Goal: Transaction & Acquisition: Download file/media

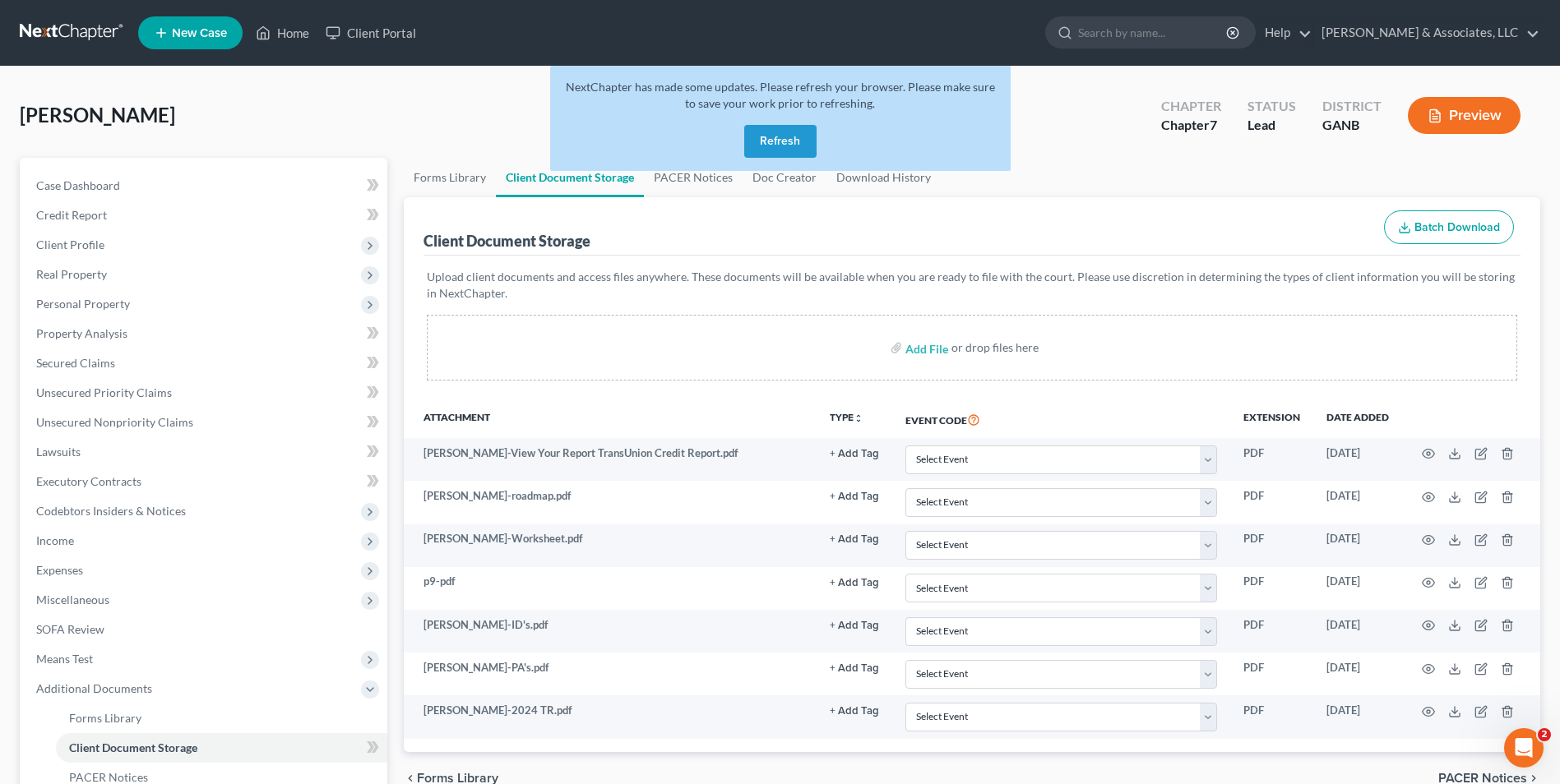
click at [783, 130] on button "Refresh" at bounding box center [780, 141] width 73 height 33
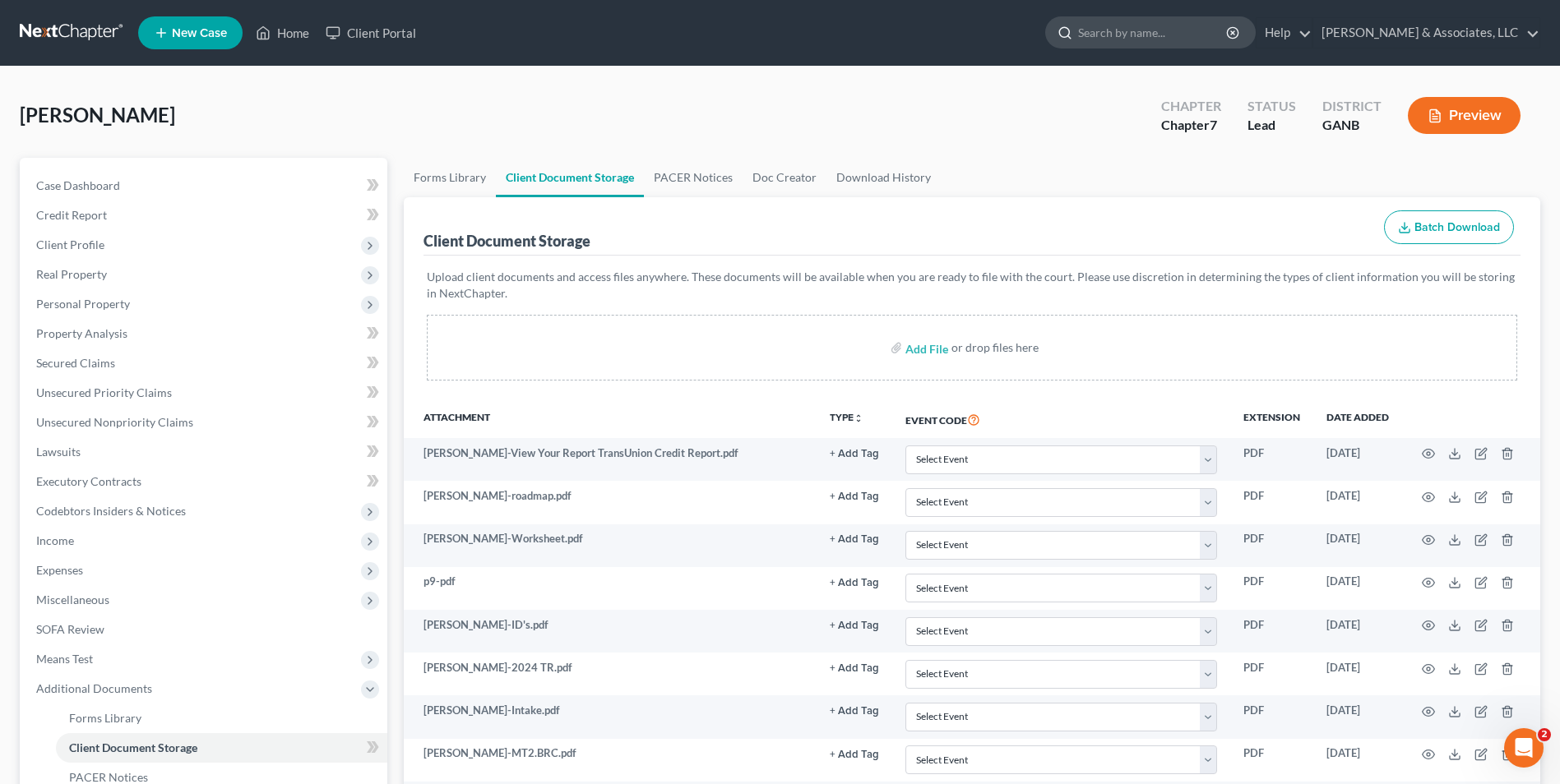
click at [1161, 33] on input "search" at bounding box center [1153, 32] width 150 height 30
type input "[PERSON_NAME]"
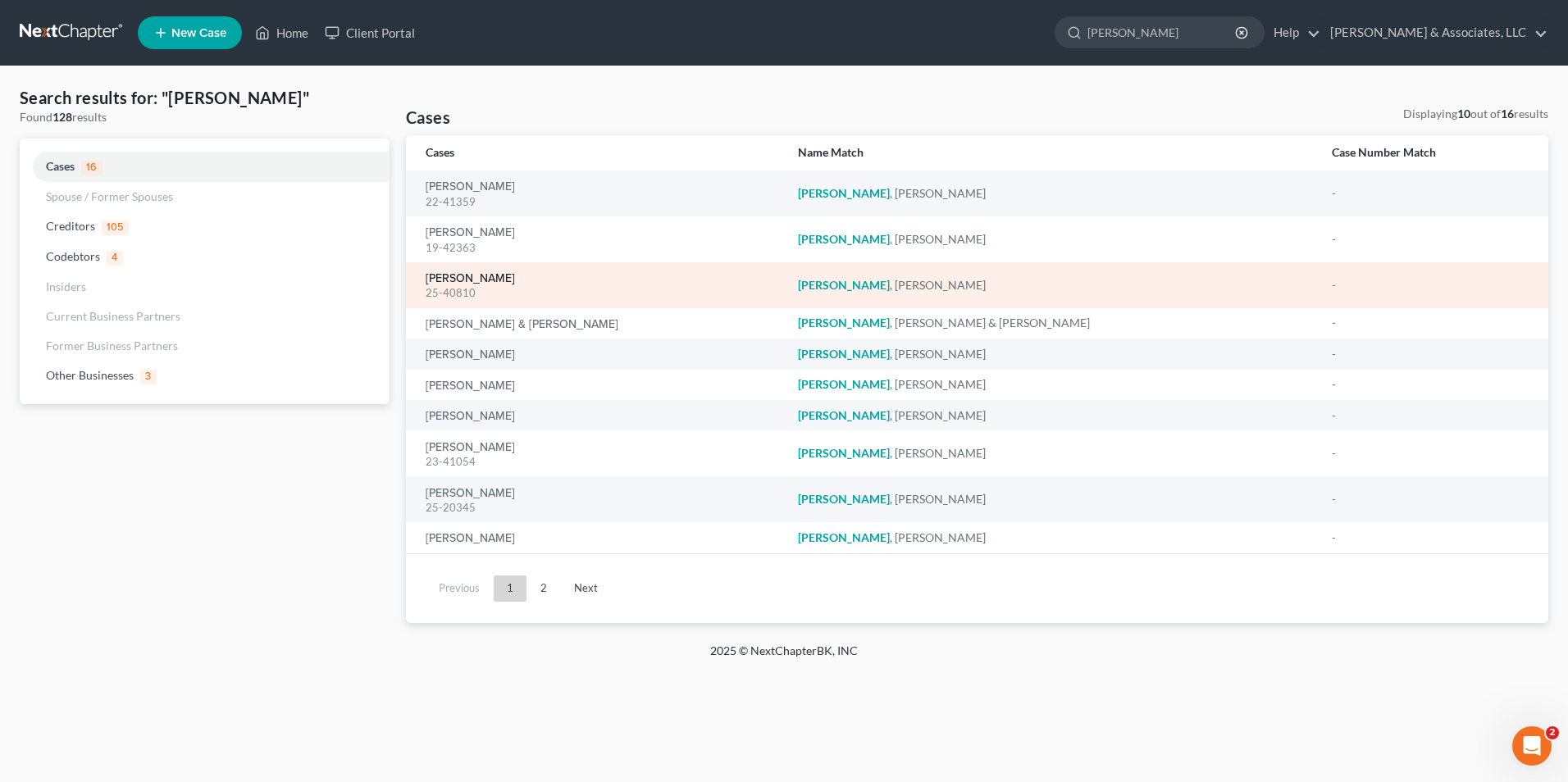
click at [471, 281] on link "[PERSON_NAME]" at bounding box center [470, 279] width 90 height 12
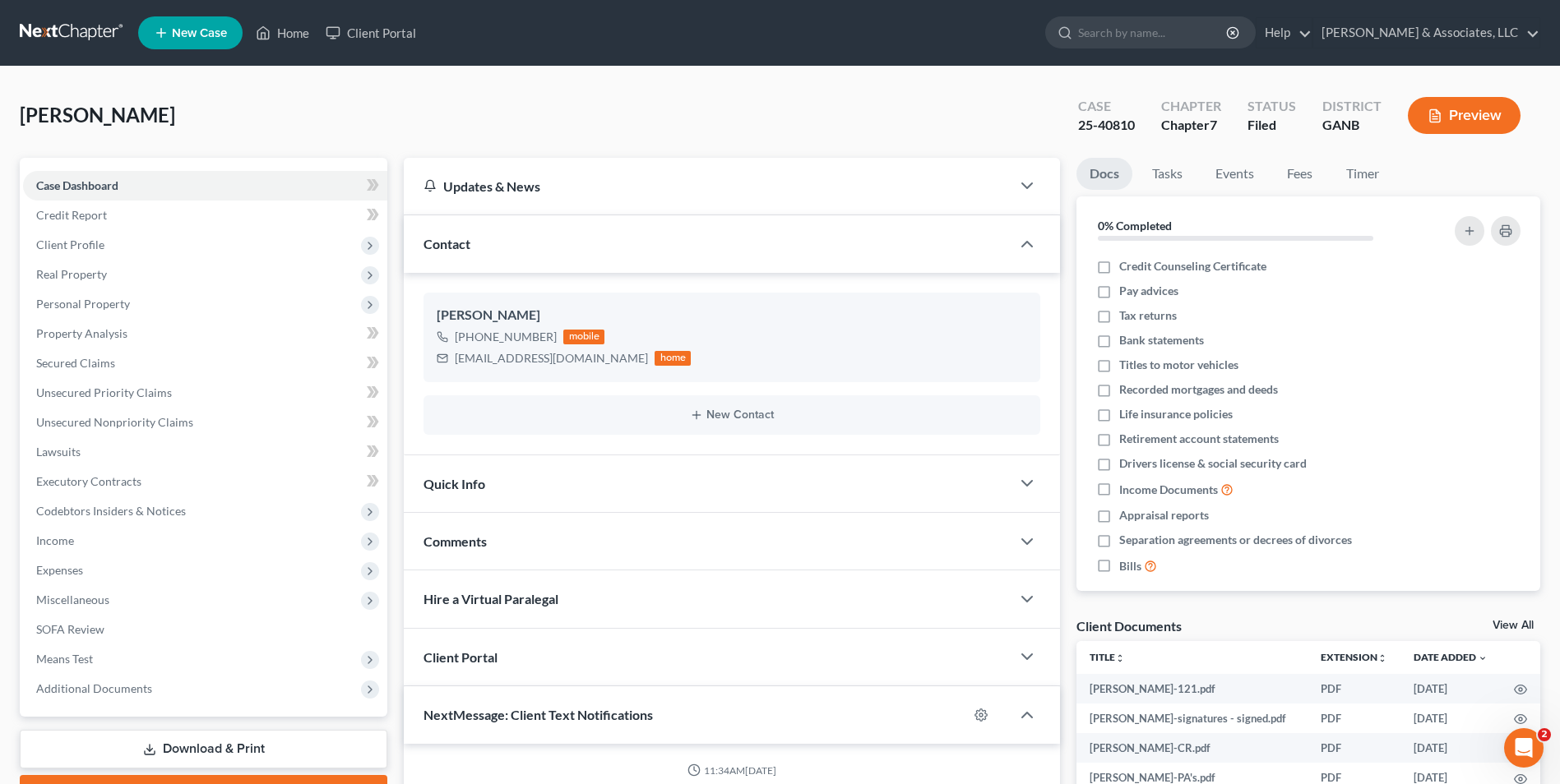
scroll to position [7, 0]
click at [137, 697] on span "Additional Documents" at bounding box center [205, 689] width 364 height 30
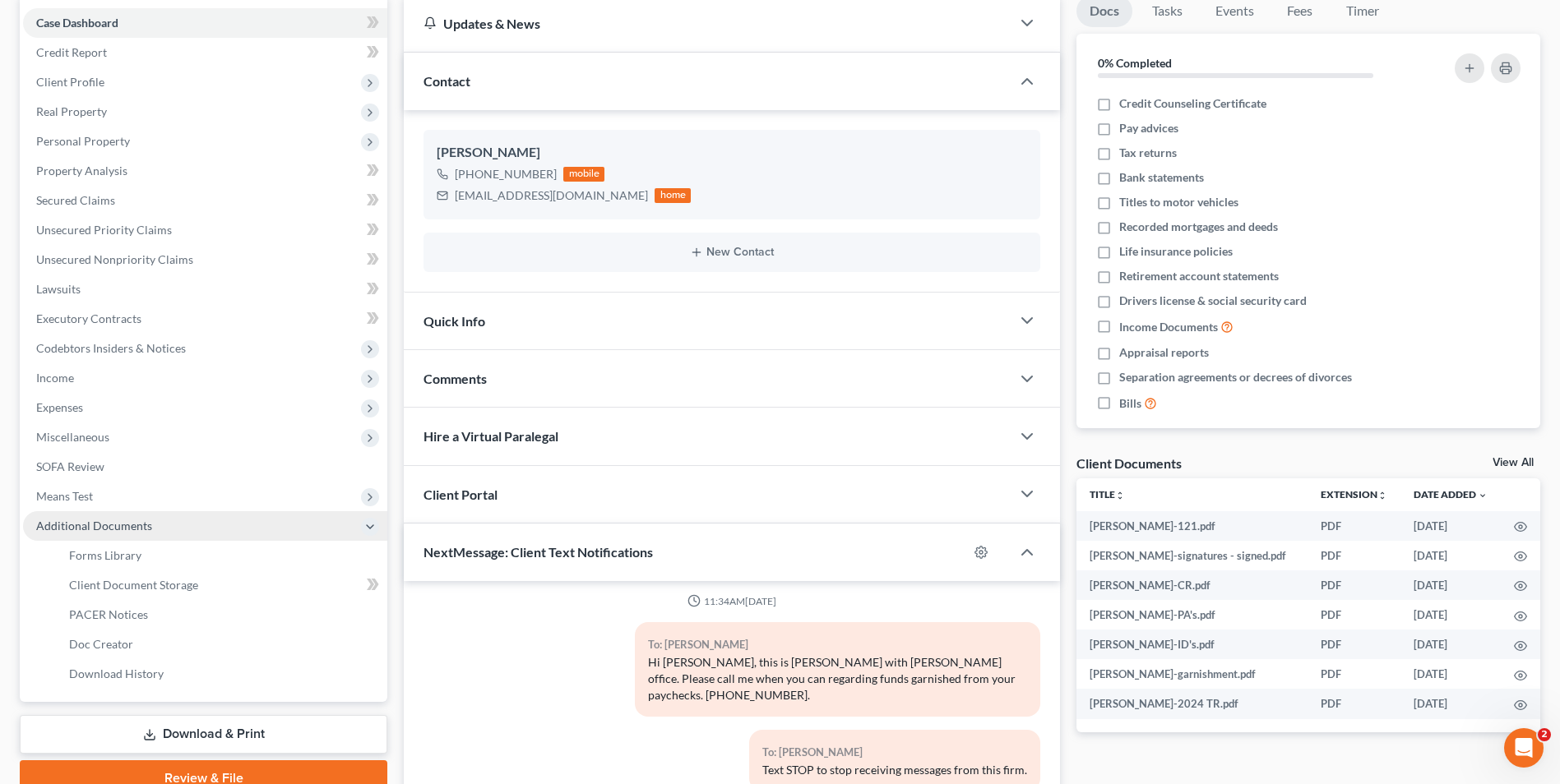
scroll to position [165, 0]
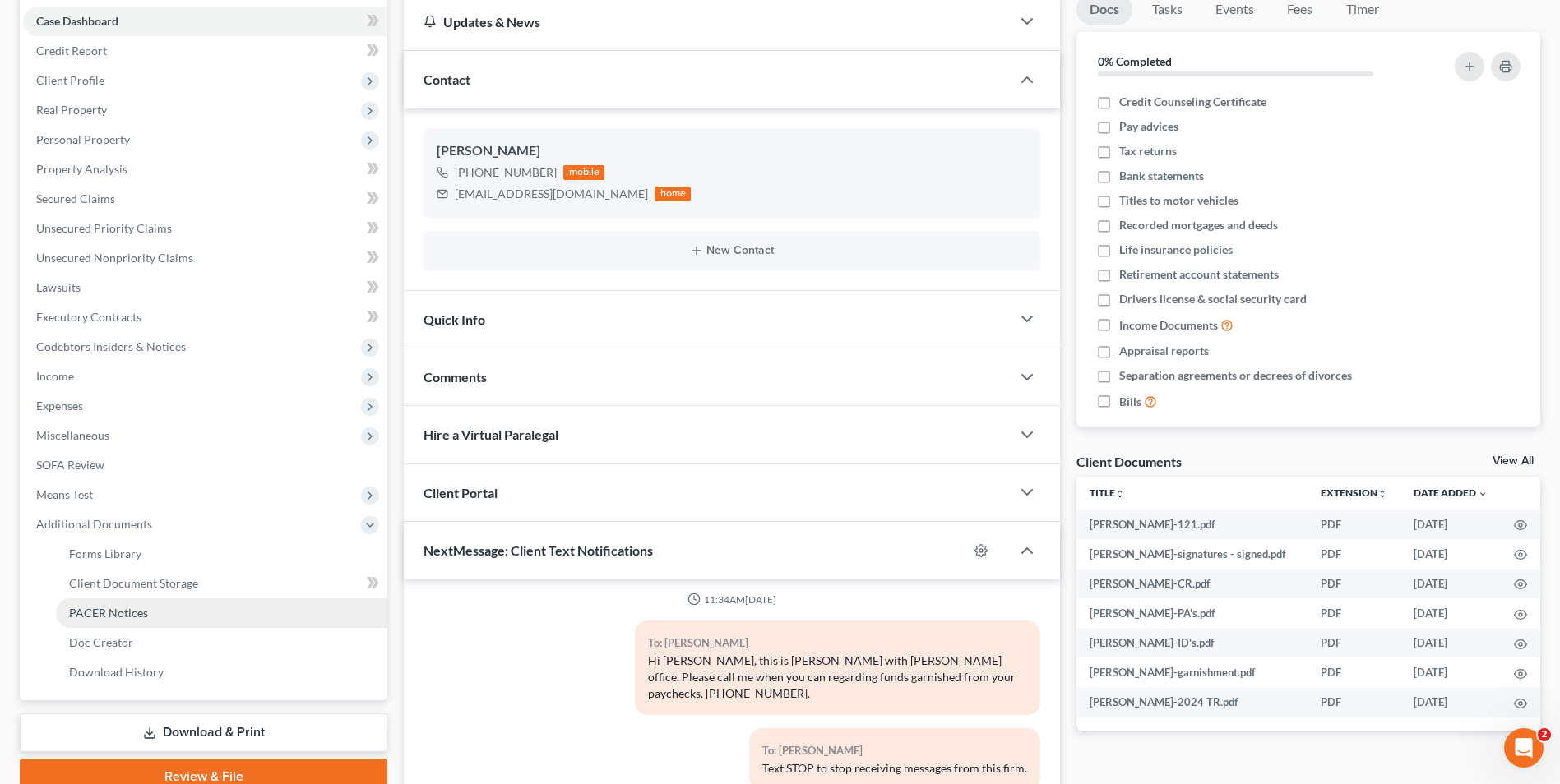
click at [122, 616] on span "PACER Notices" at bounding box center [108, 613] width 79 height 14
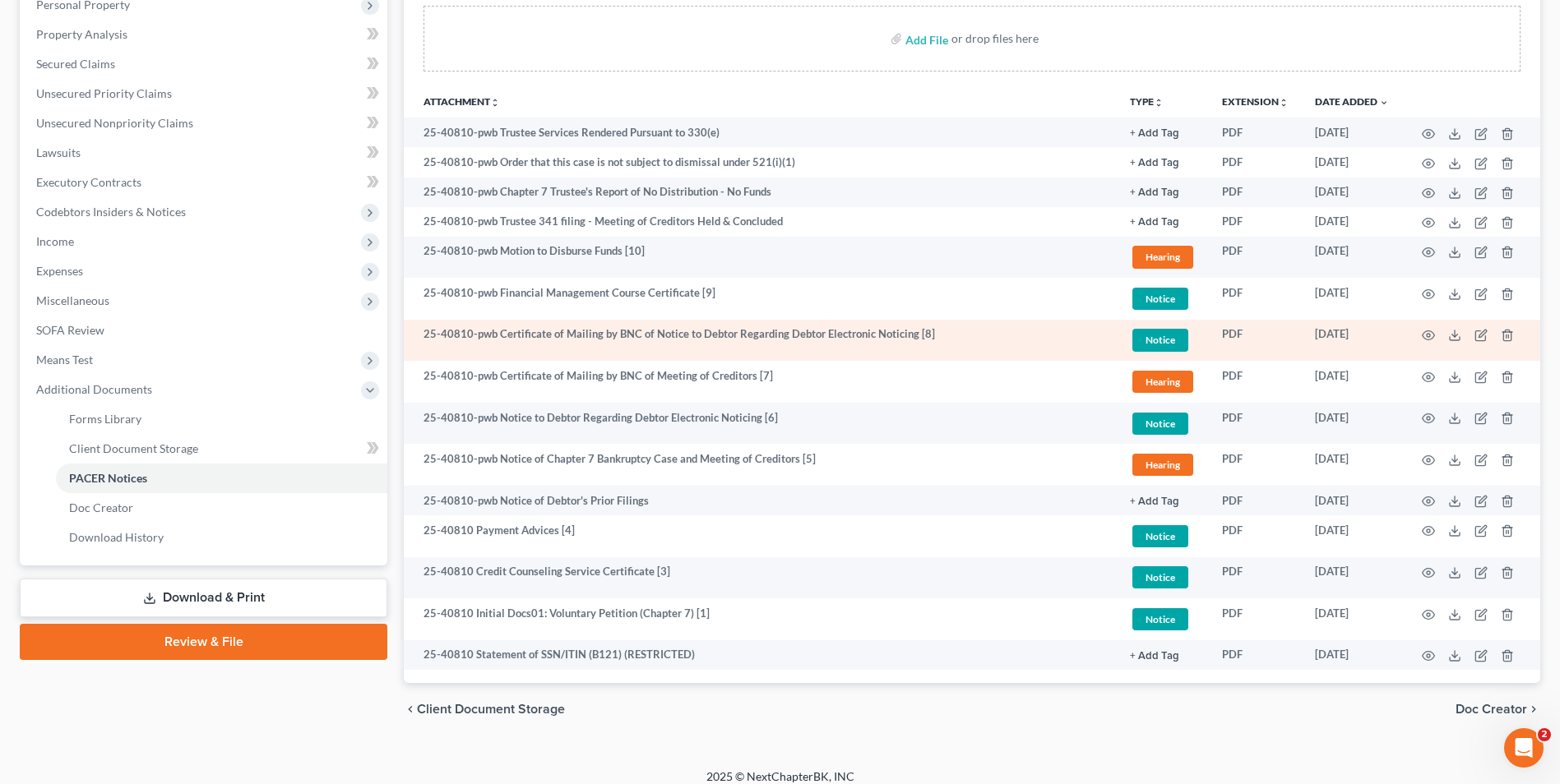
scroll to position [314, 0]
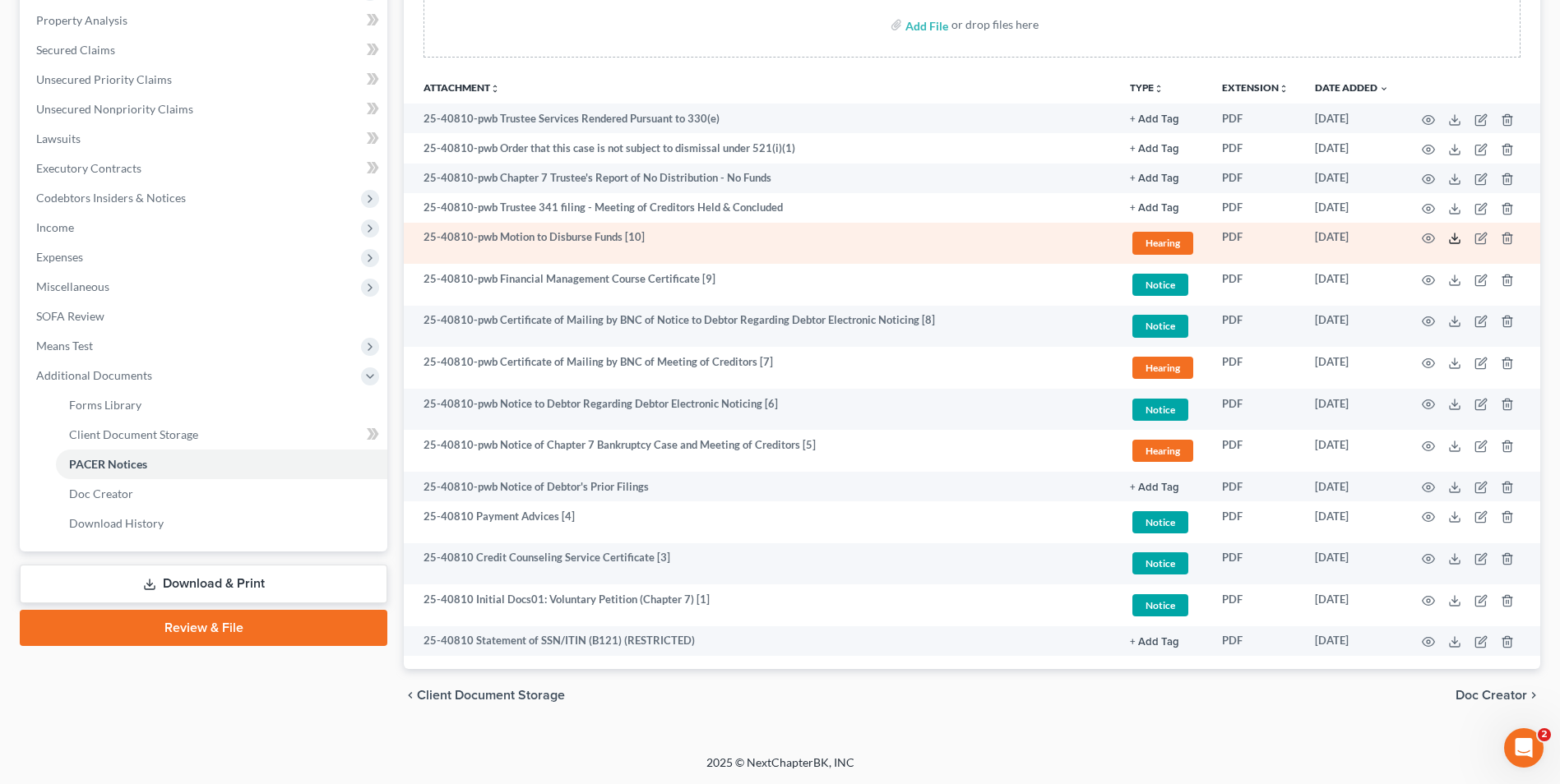
click at [1456, 241] on icon at bounding box center [1455, 239] width 14 height 14
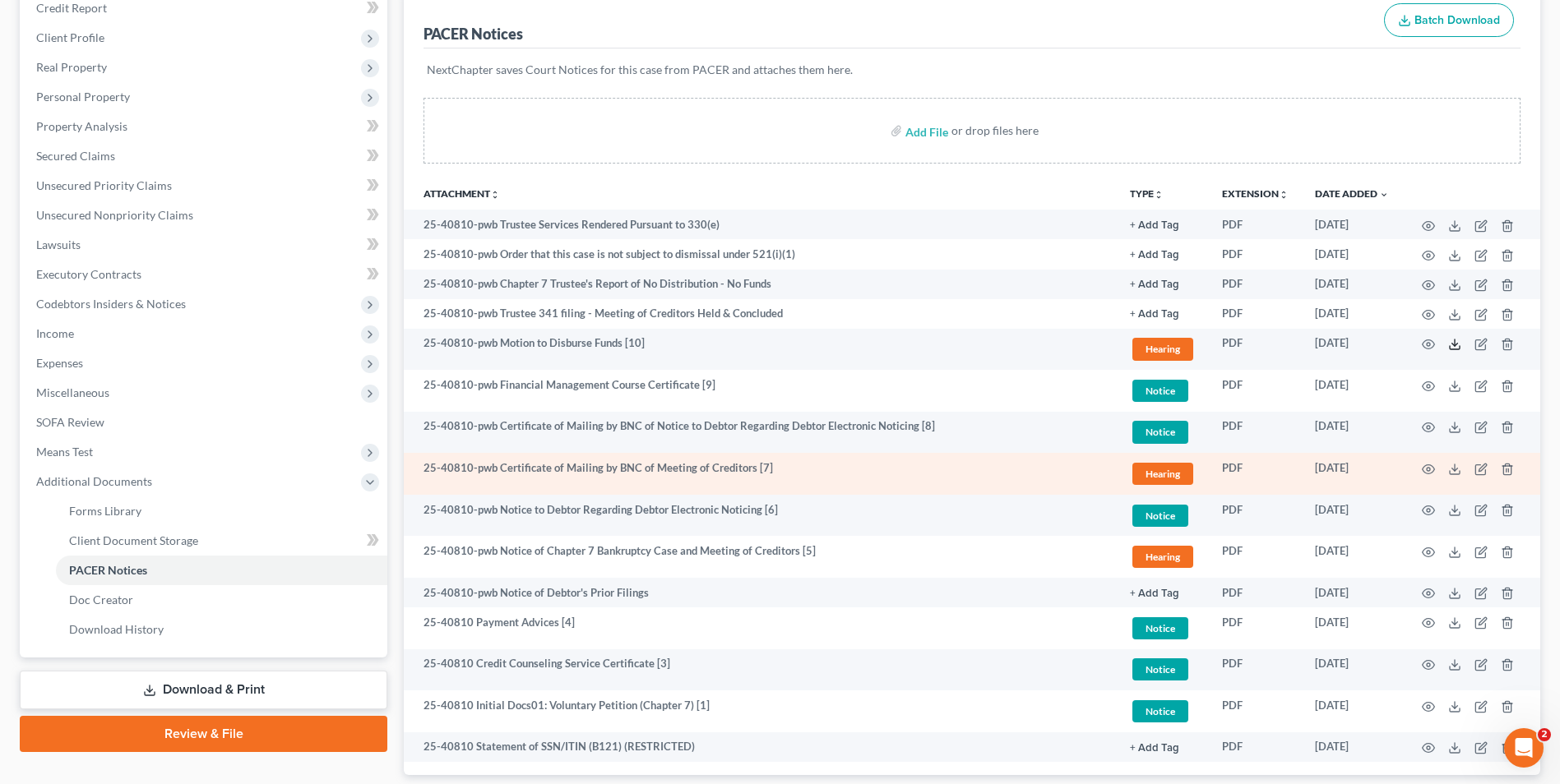
scroll to position [0, 0]
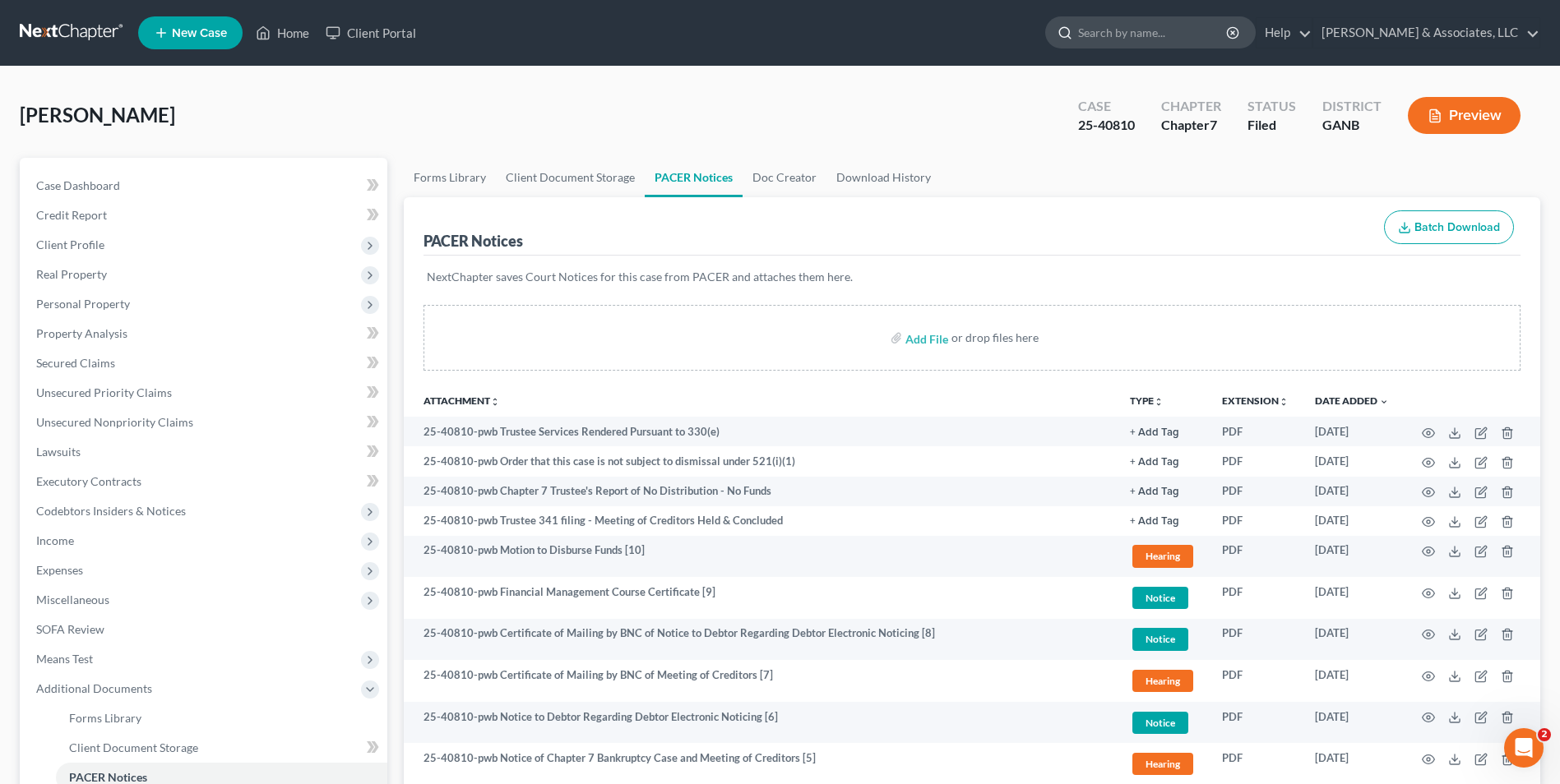
click at [1149, 43] on input "search" at bounding box center [1153, 32] width 150 height 30
type input "[PERSON_NAME]"
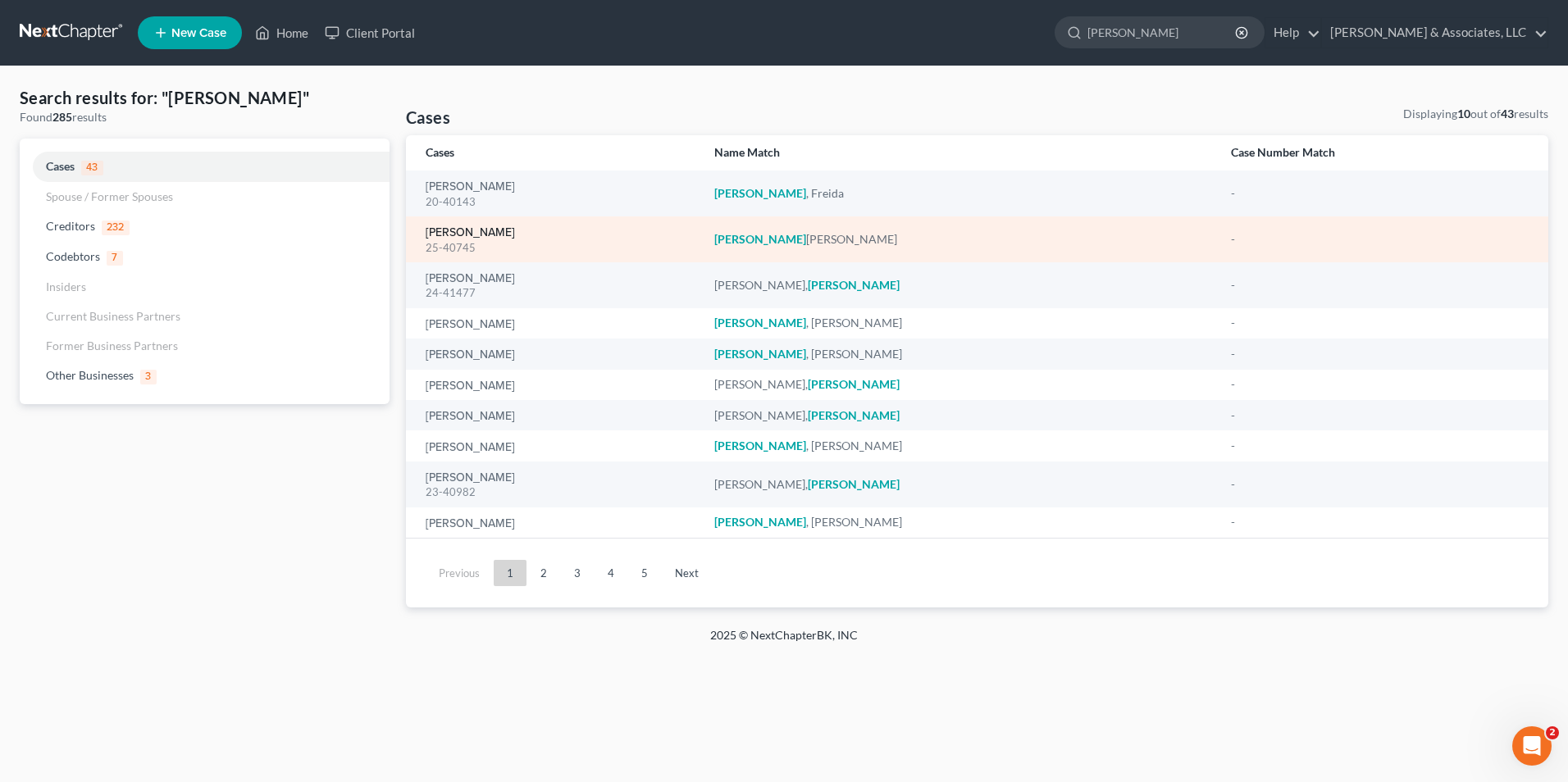
click at [475, 228] on link "[PERSON_NAME]" at bounding box center [470, 233] width 90 height 12
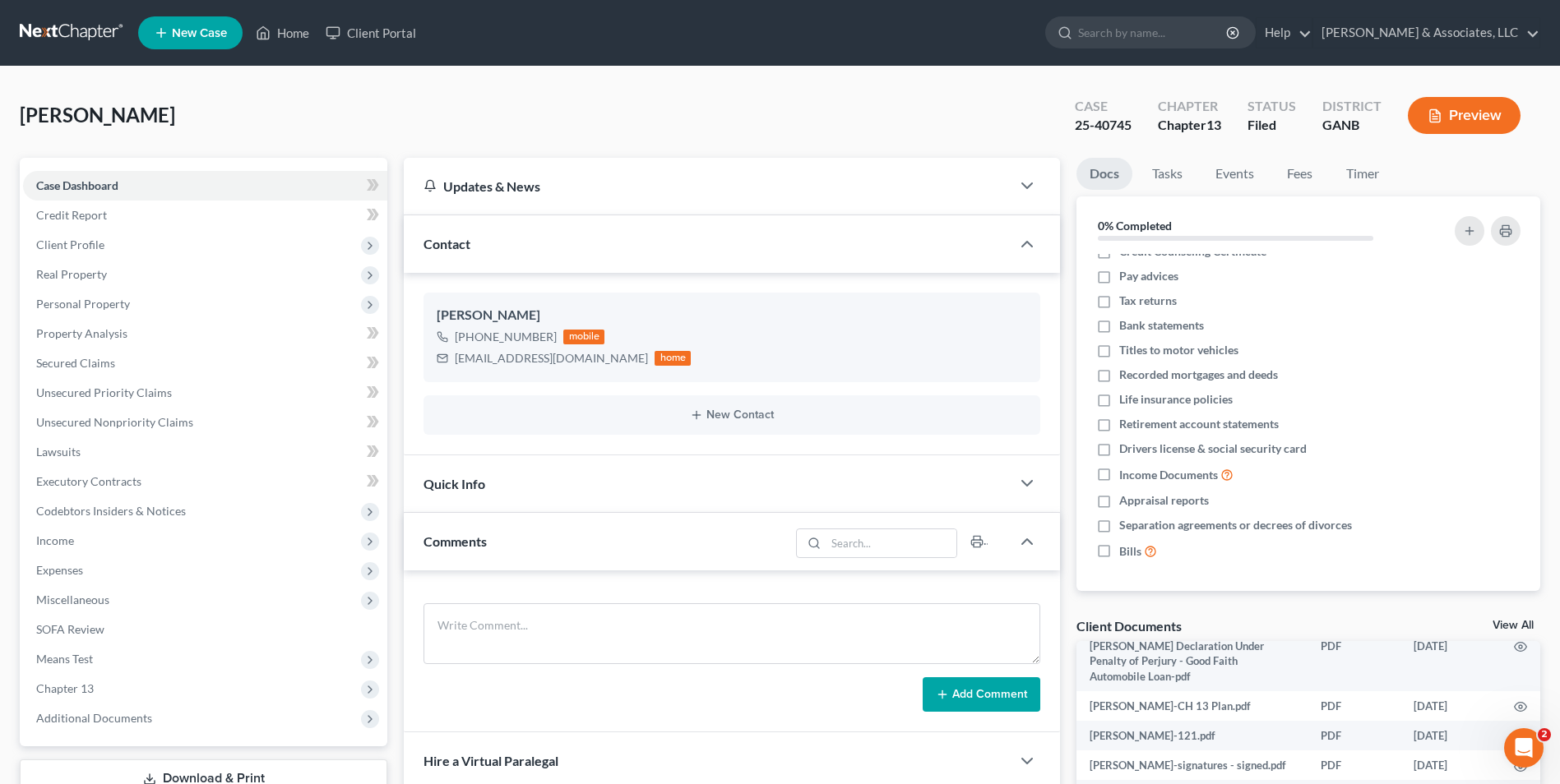
scroll to position [82, 0]
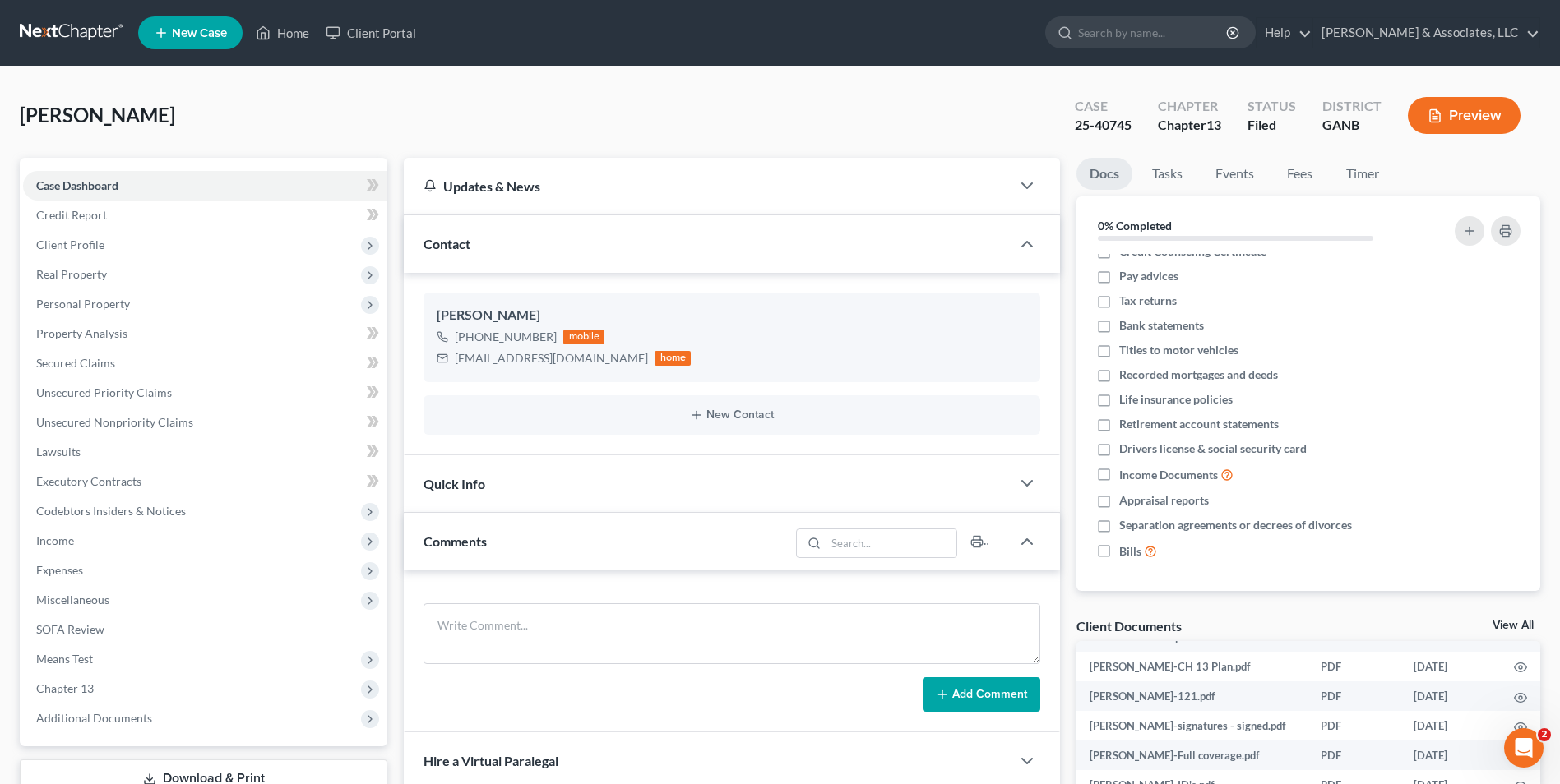
click at [1497, 620] on link "View All" at bounding box center [1514, 626] width 41 height 12
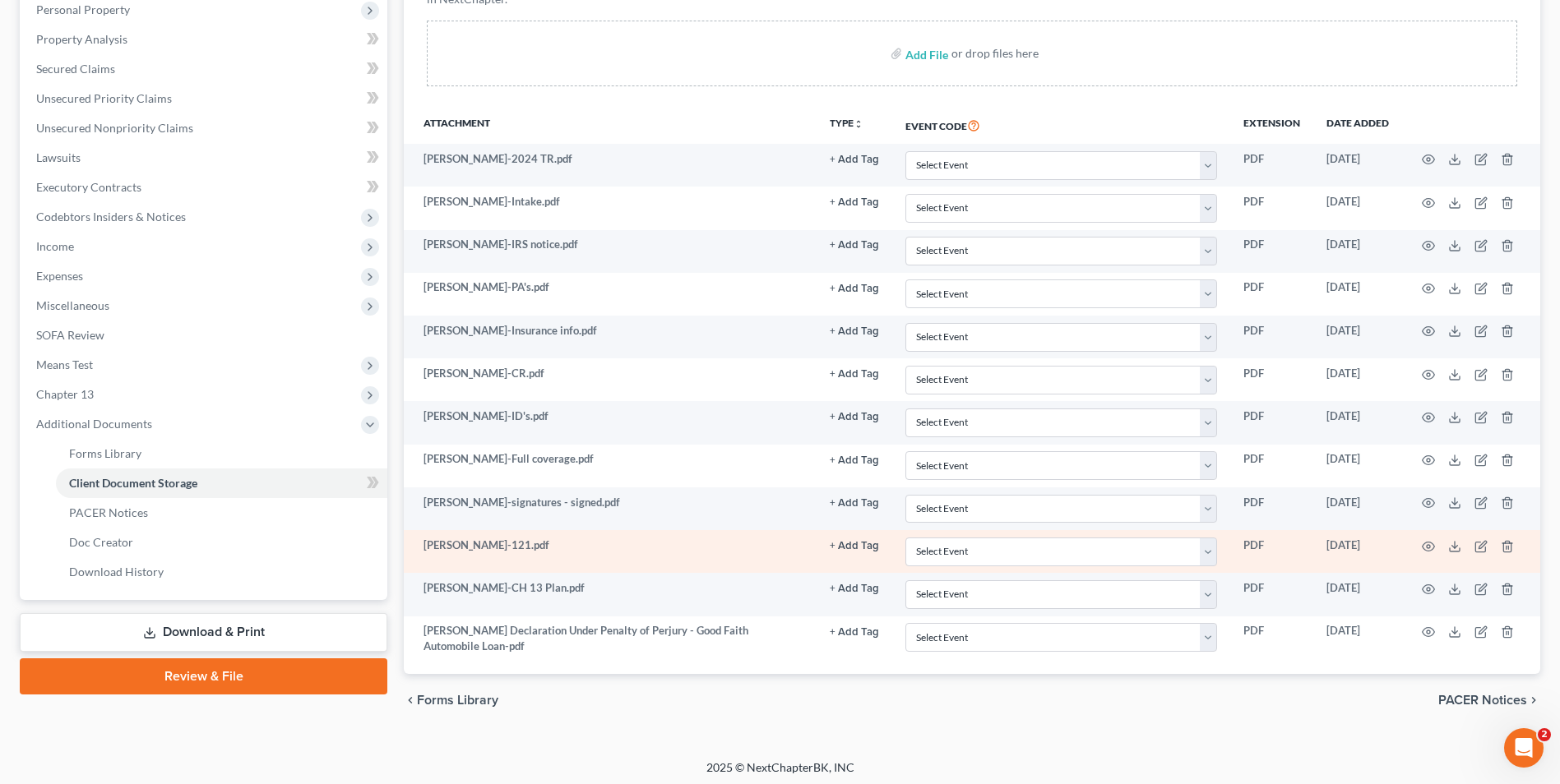
scroll to position [299, 0]
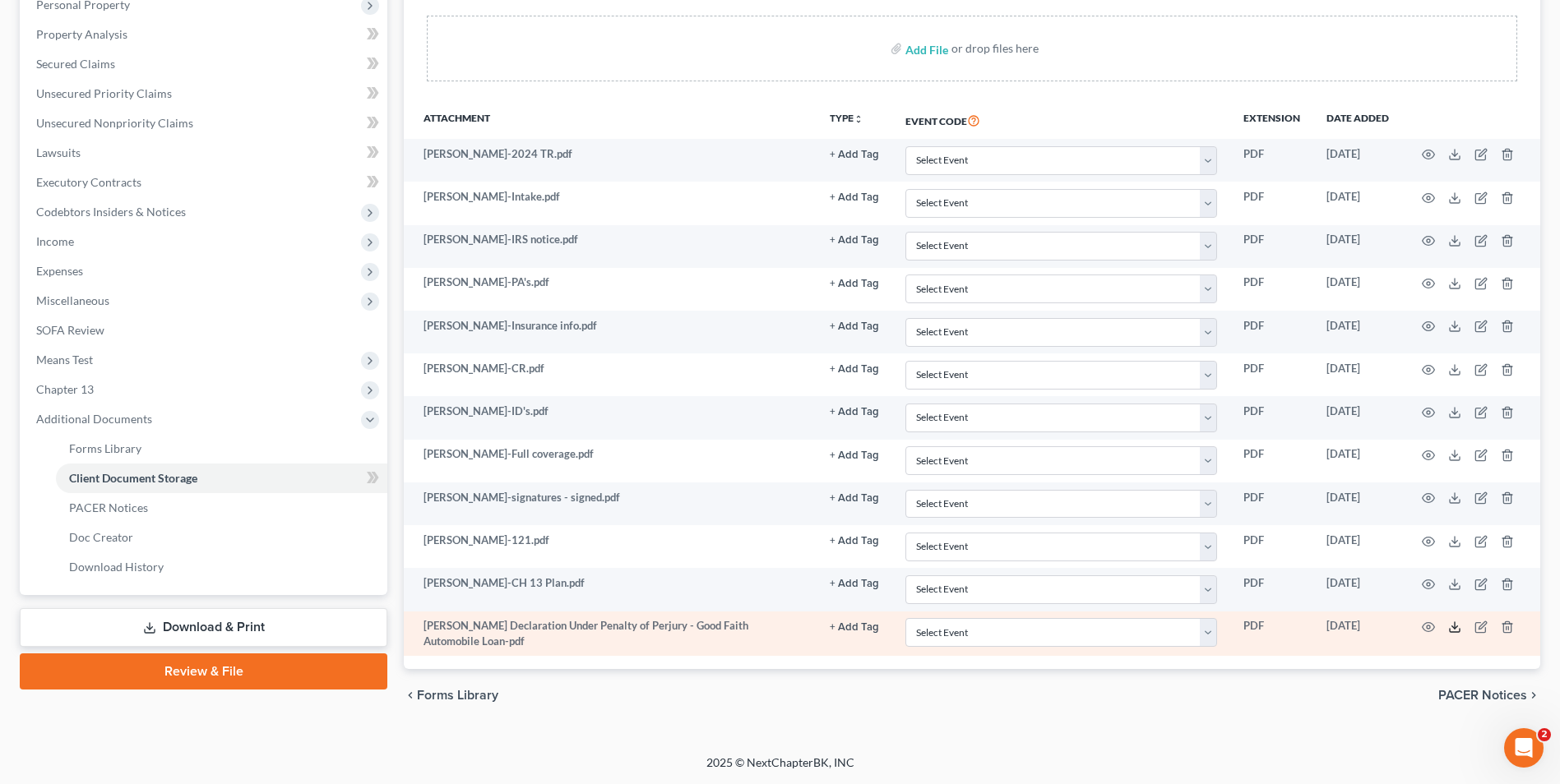
click at [1457, 631] on icon at bounding box center [1455, 627] width 14 height 14
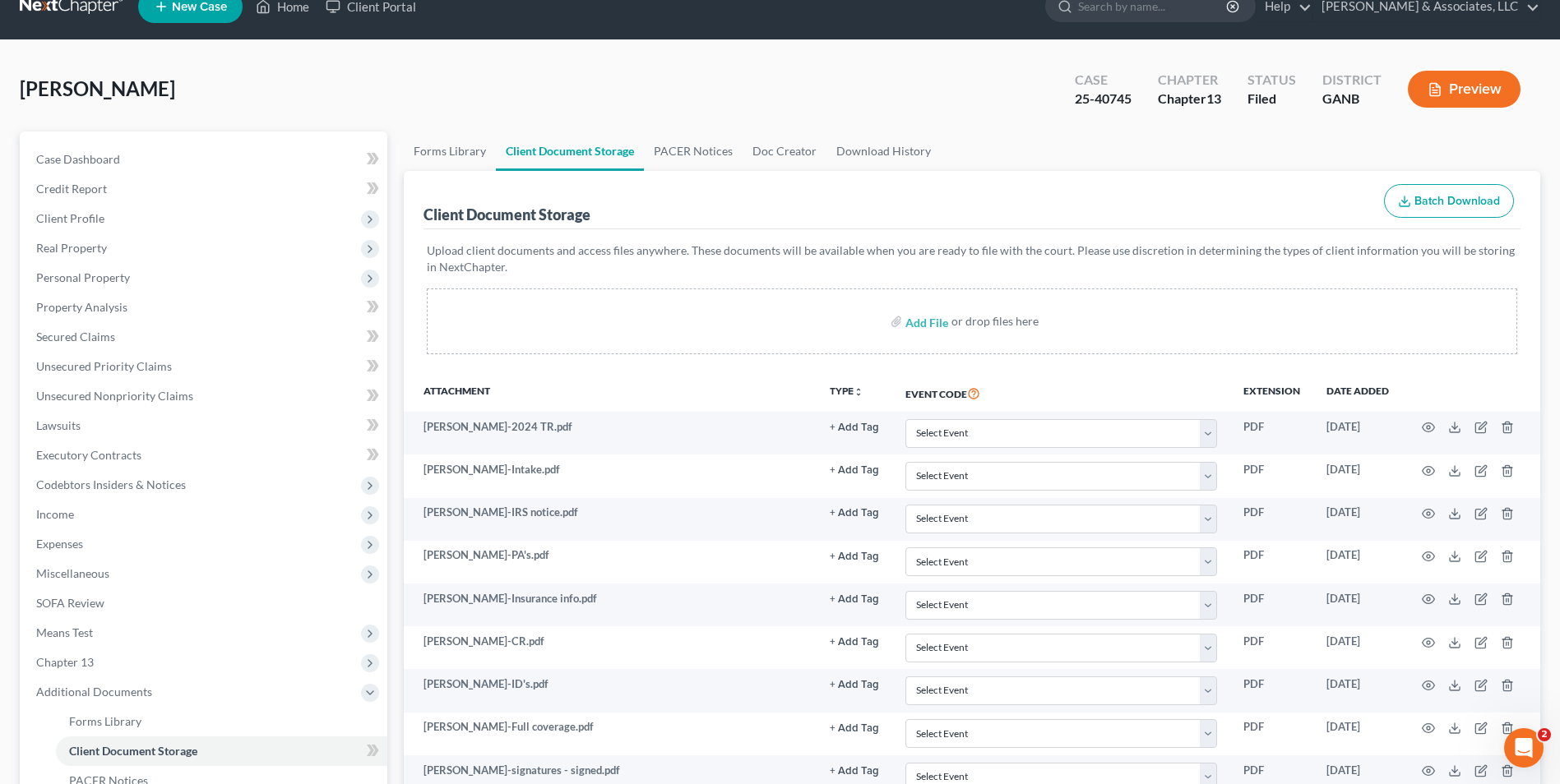
scroll to position [0, 0]
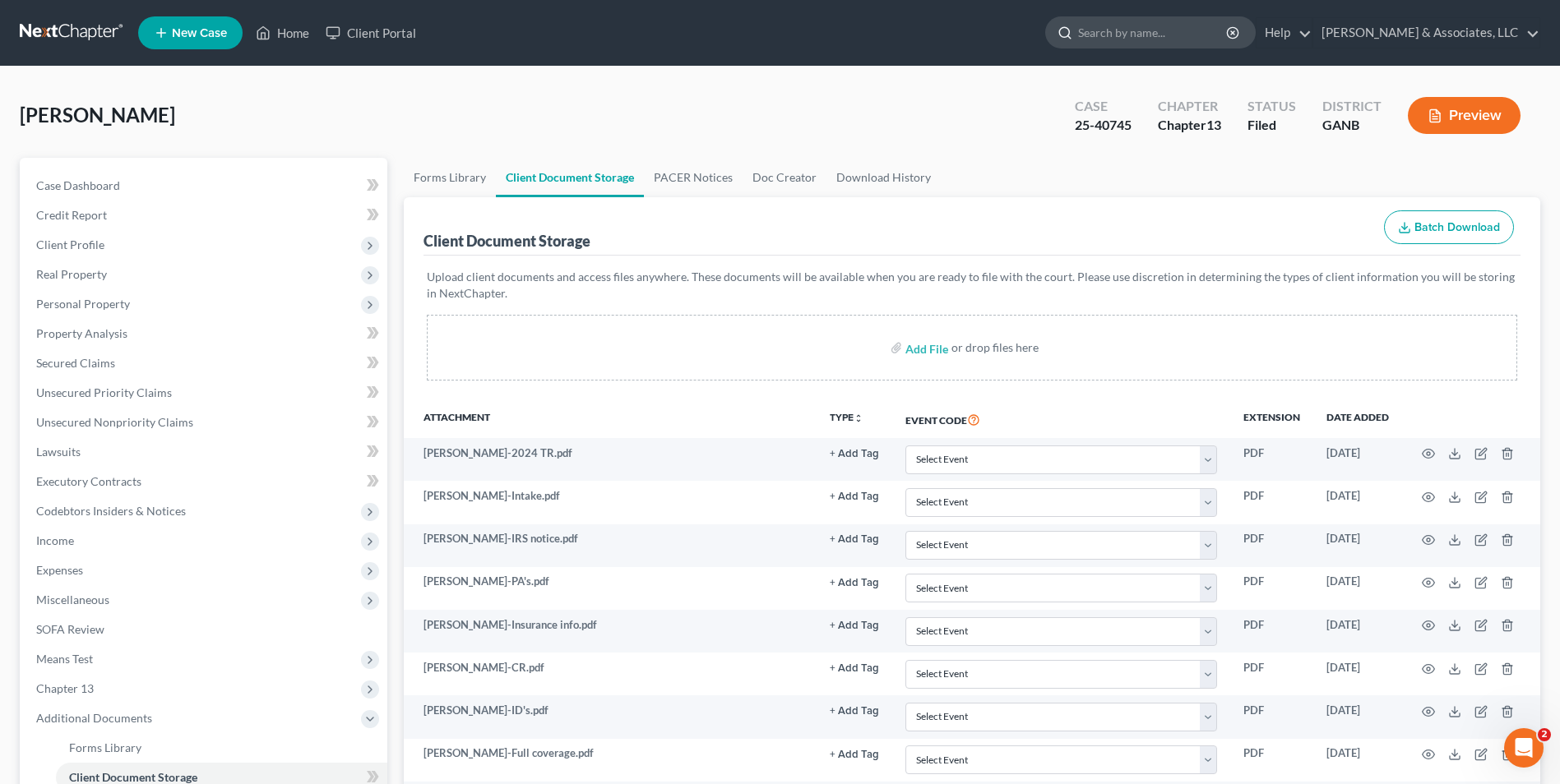
click at [1120, 33] on input "search" at bounding box center [1153, 32] width 150 height 30
type input "Willin"
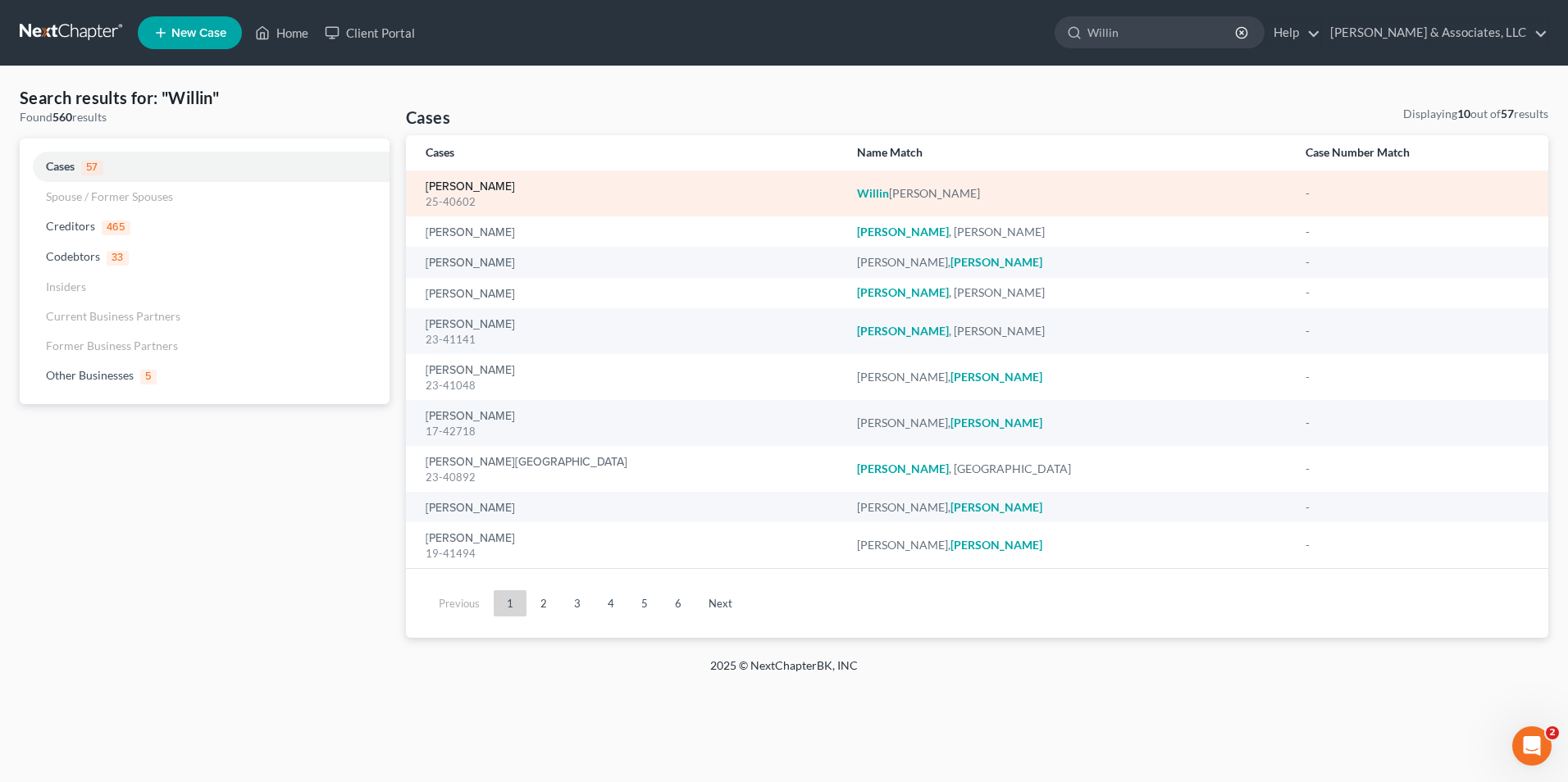
click at [483, 188] on link "[PERSON_NAME]" at bounding box center [470, 187] width 90 height 12
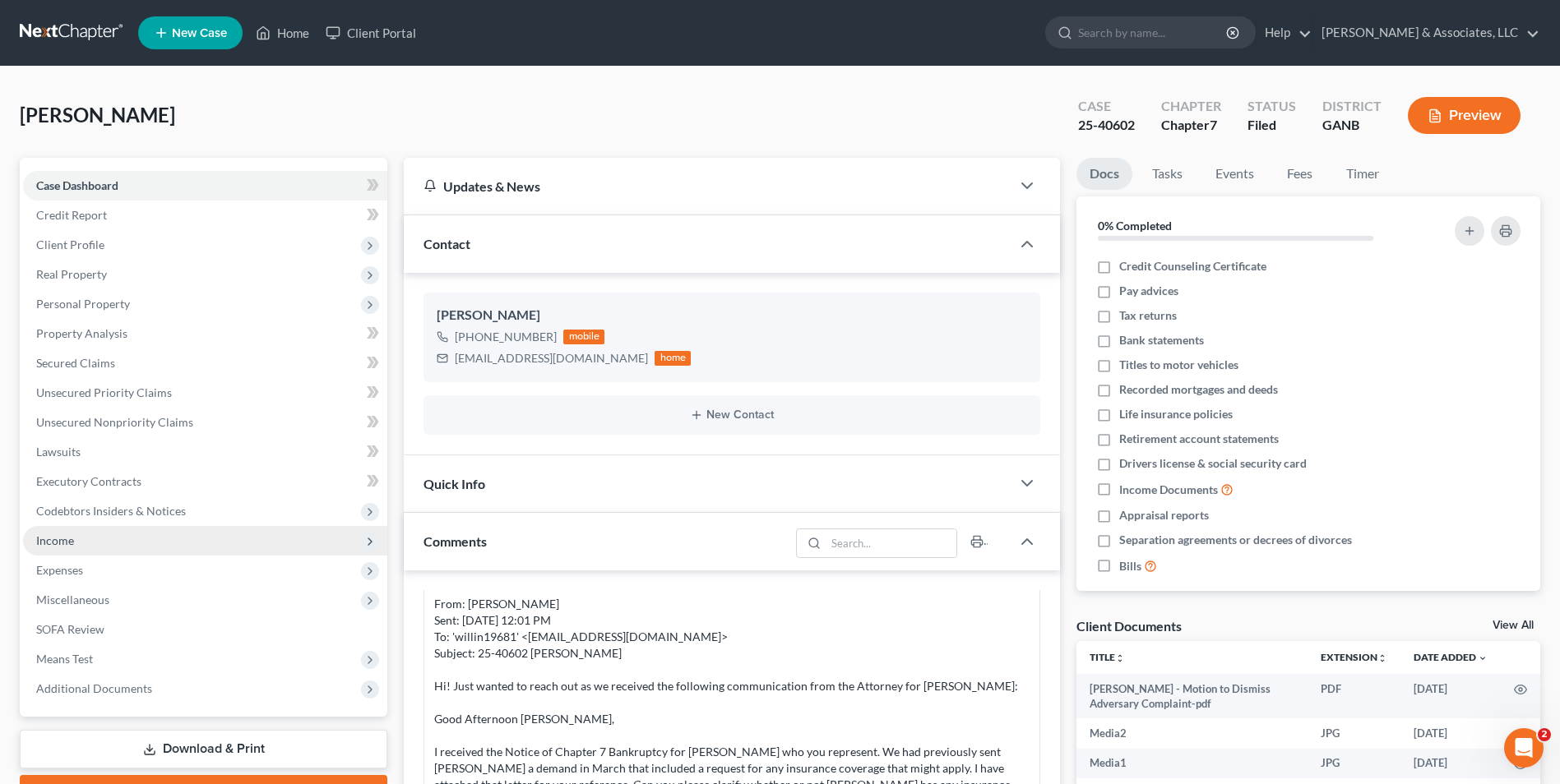
scroll to position [1626, 0]
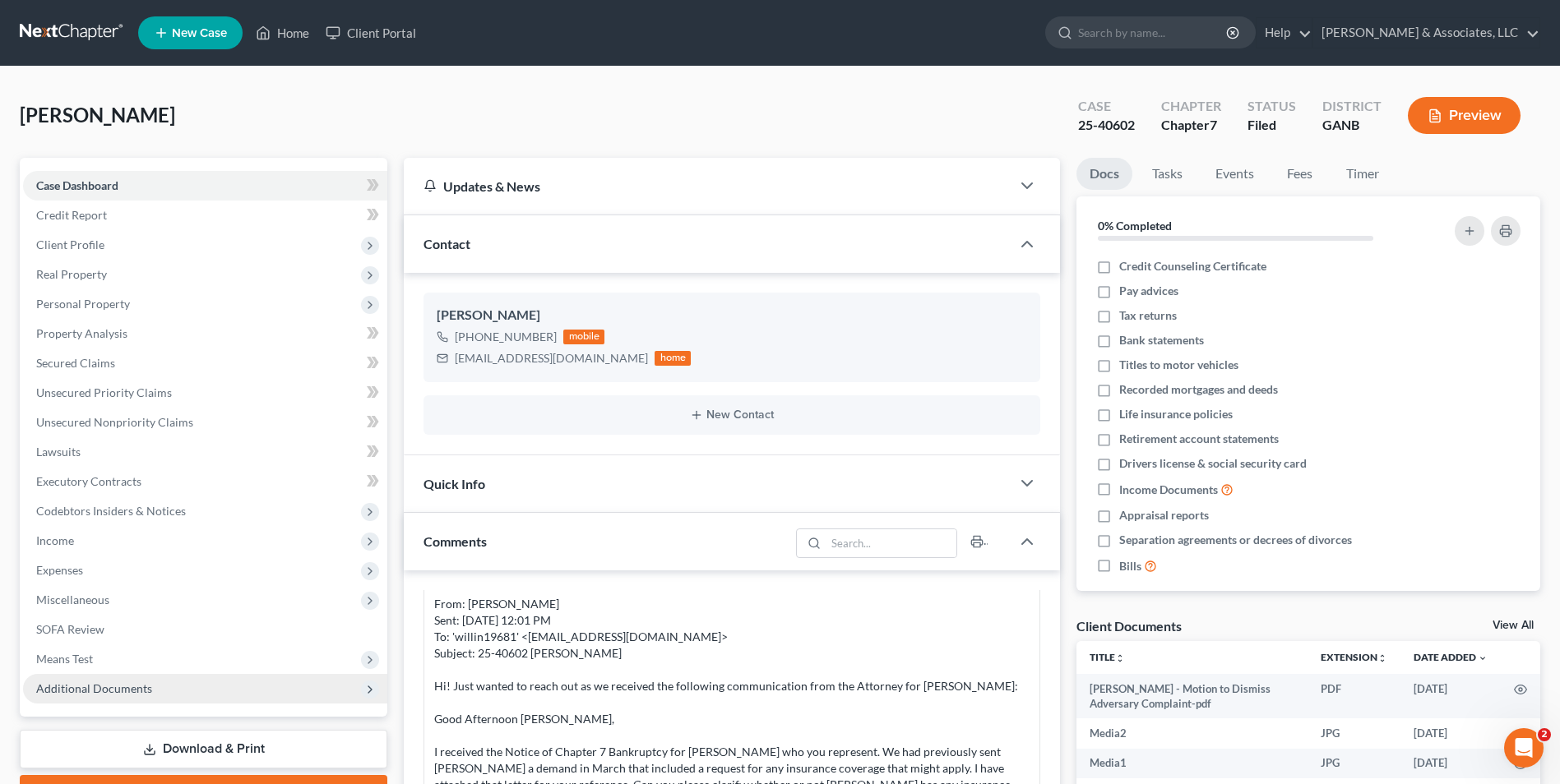
click at [108, 691] on span "Additional Documents" at bounding box center [94, 688] width 116 height 14
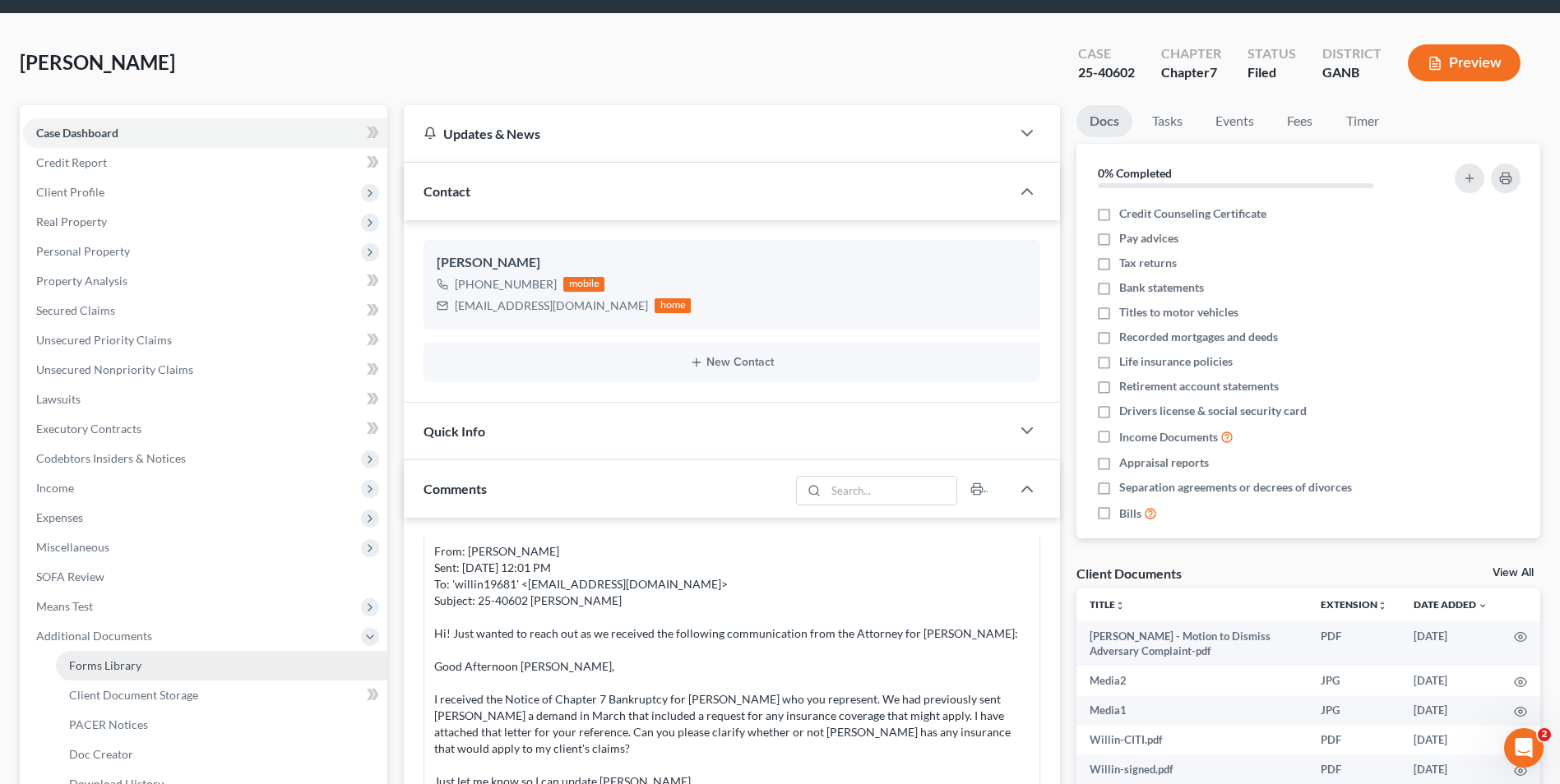
scroll to position [82, 0]
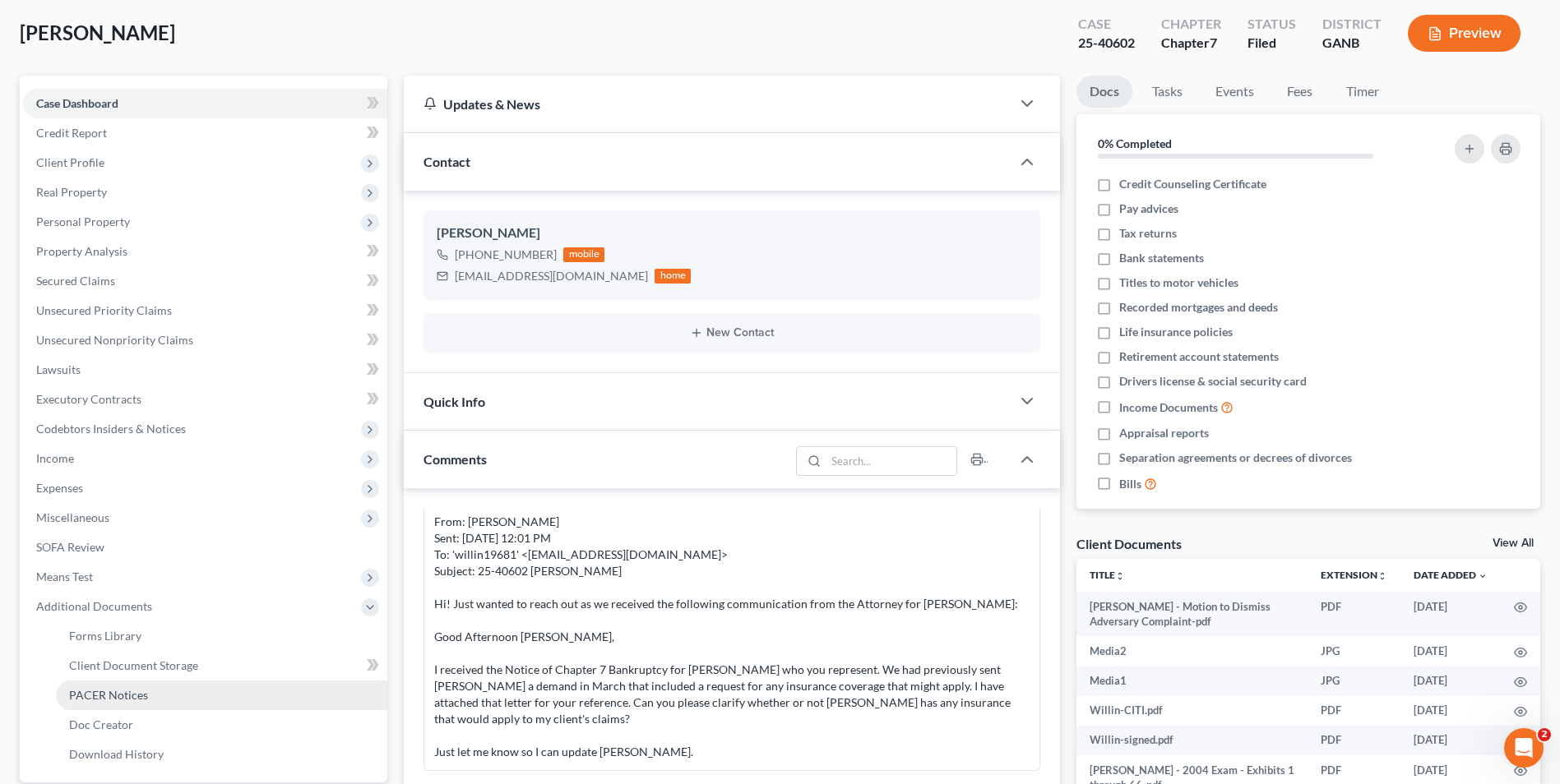
click at [118, 698] on span "PACER Notices" at bounding box center [108, 695] width 79 height 14
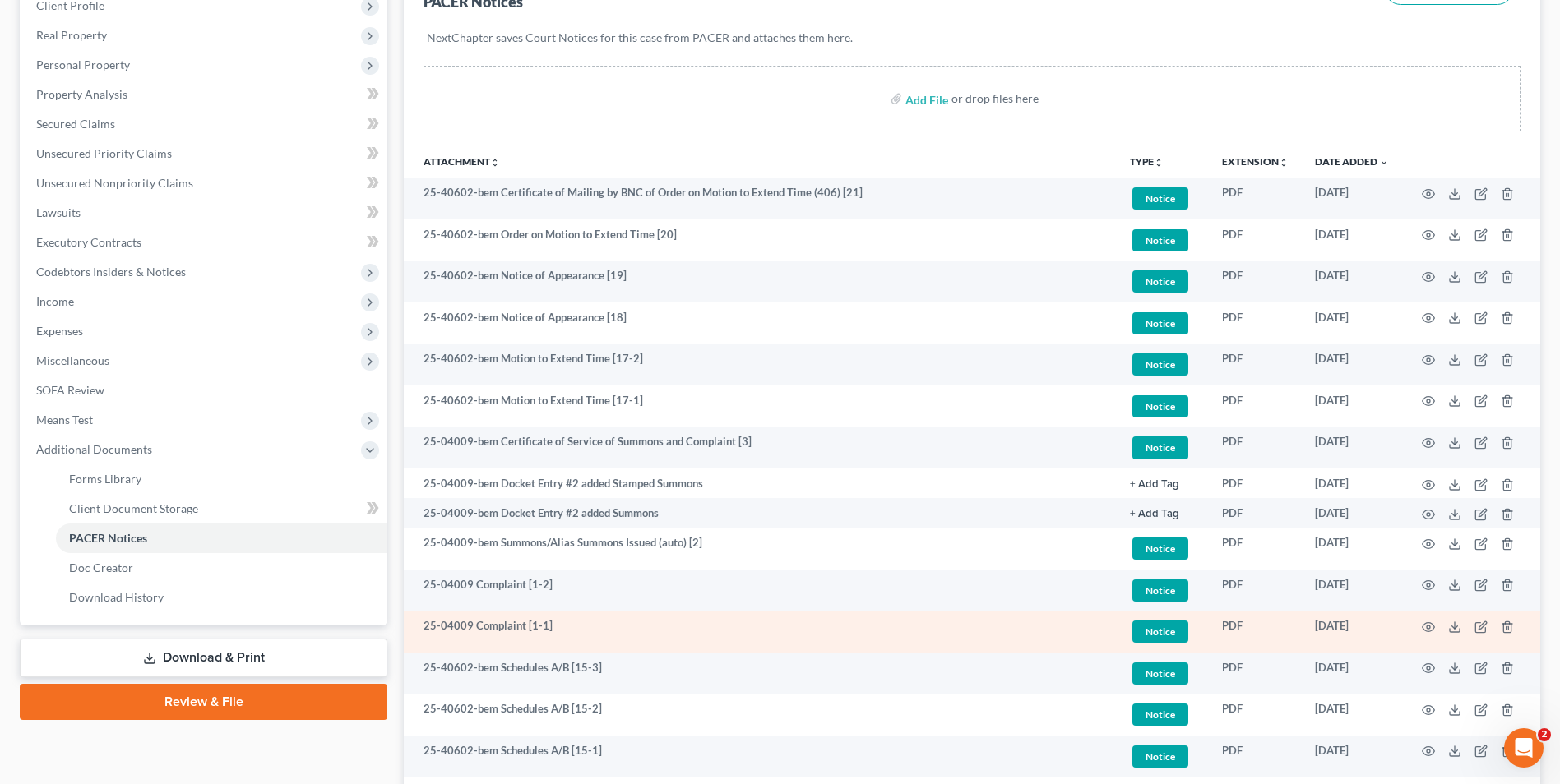
scroll to position [269, 0]
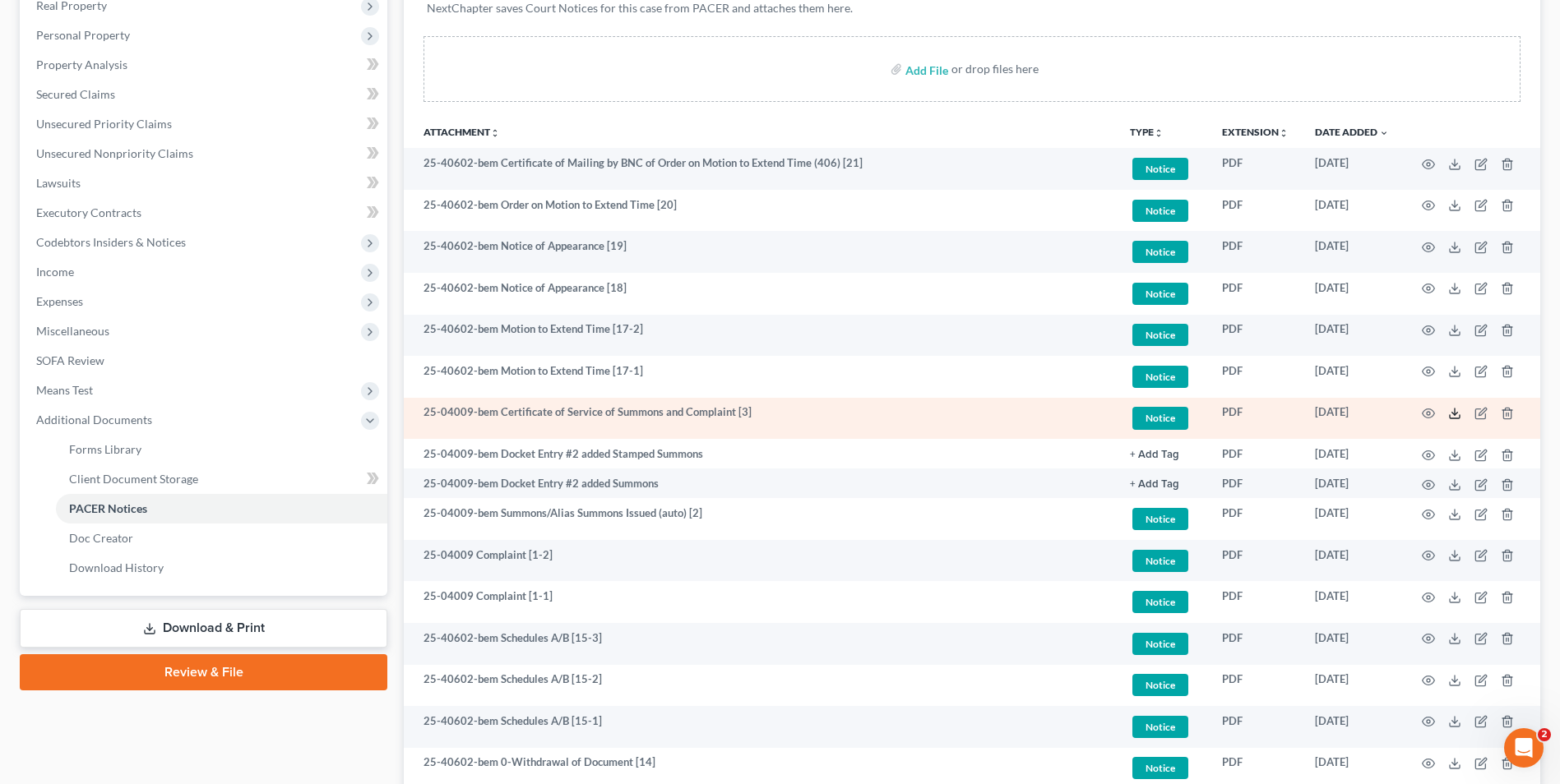
click at [1456, 415] on icon at bounding box center [1455, 413] width 14 height 14
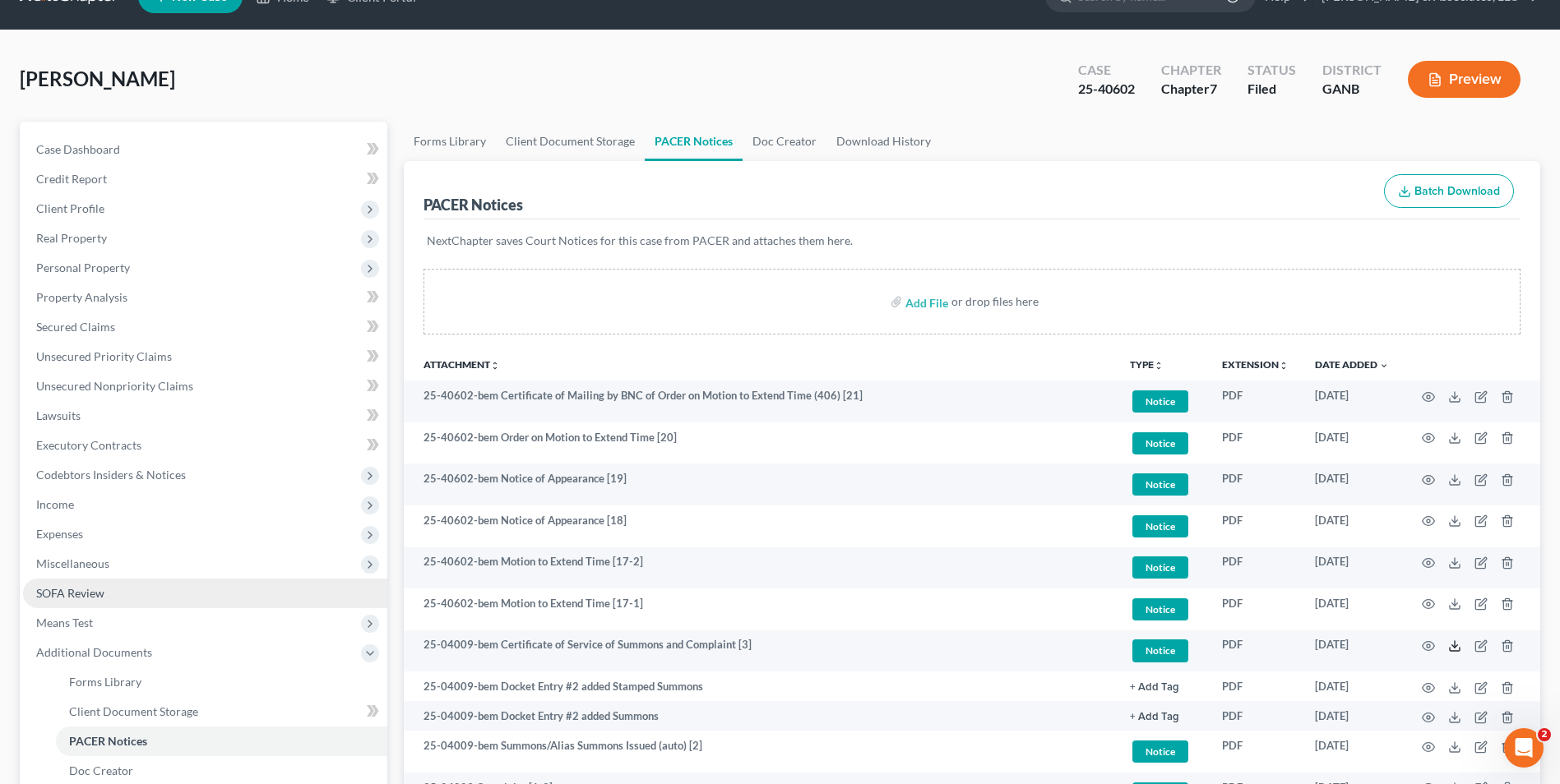
scroll to position [0, 0]
